Goal: Information Seeking & Learning: Learn about a topic

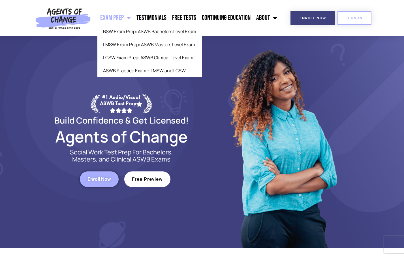
click at [125, 18] on link "Exam Prep" at bounding box center [115, 18] width 36 height 14
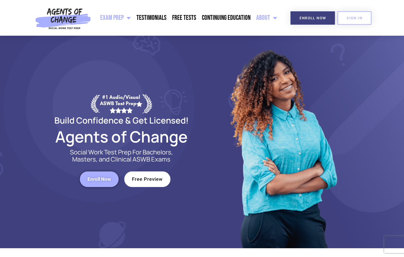
click at [259, 18] on link "About" at bounding box center [266, 18] width 27 height 14
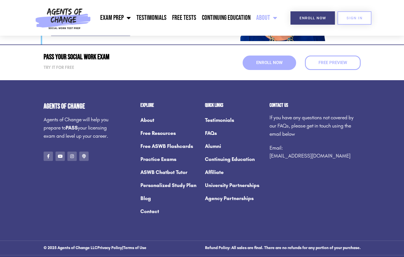
scroll to position [778, 0]
